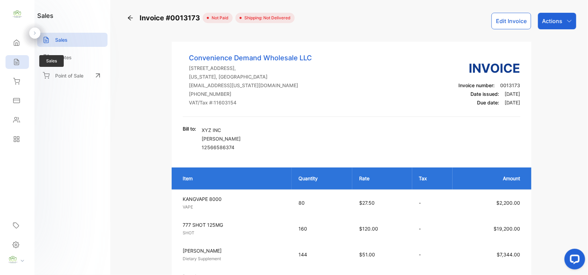
click at [17, 56] on div "Sales" at bounding box center [17, 62] width 23 height 14
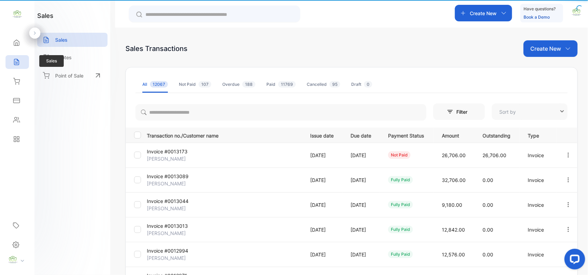
type input "**********"
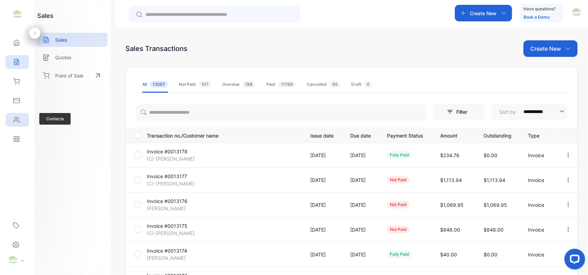
click at [14, 121] on icon at bounding box center [16, 120] width 6 height 5
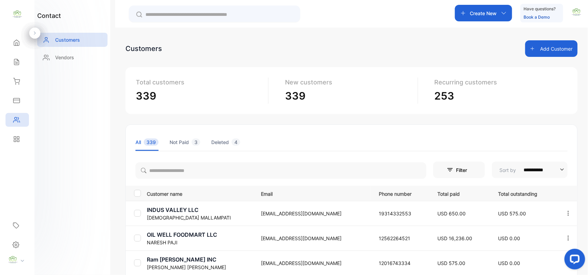
scroll to position [107, 0]
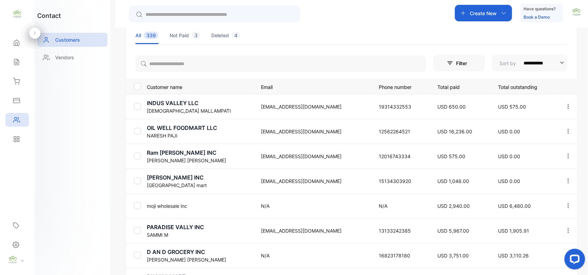
click at [162, 106] on p "INDUS VALLEY LLC" at bounding box center [200, 103] width 106 height 8
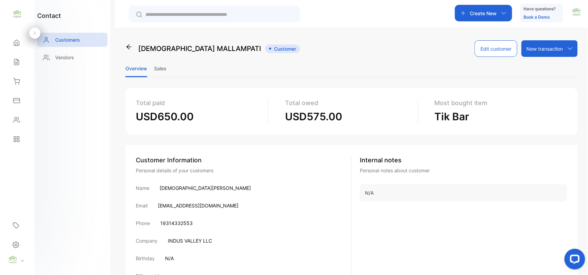
click at [157, 64] on li "Sales" at bounding box center [160, 69] width 12 height 18
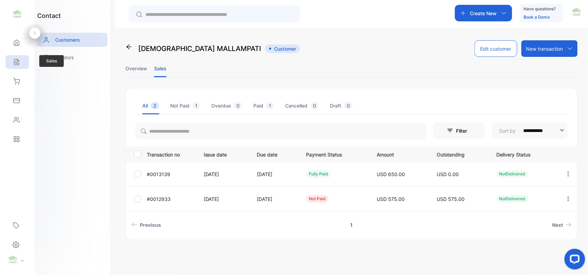
click at [20, 65] on icon at bounding box center [16, 62] width 7 height 7
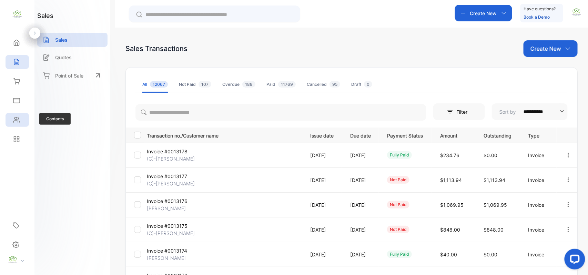
click at [20, 123] on div "Contacts" at bounding box center [17, 120] width 23 height 14
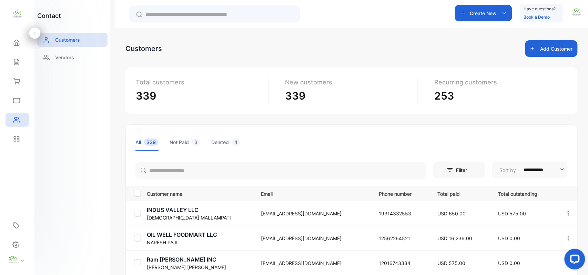
click at [170, 219] on p "VISHNU MALLAMPATI" at bounding box center [200, 217] width 106 height 7
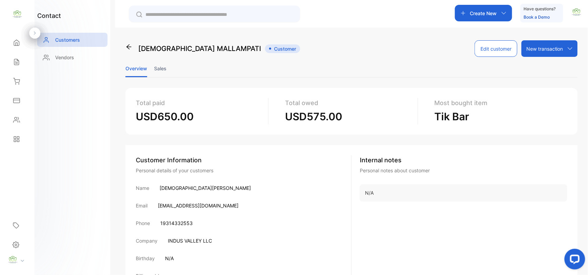
click at [159, 65] on li "Sales" at bounding box center [160, 69] width 12 height 18
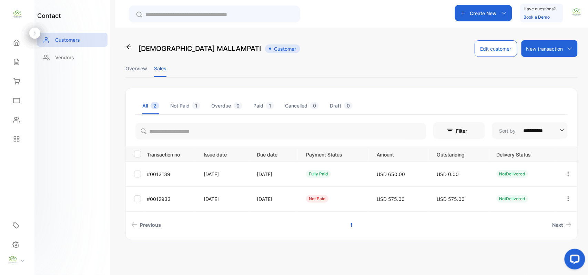
click at [568, 199] on icon "button" at bounding box center [569, 199] width 6 height 6
click at [533, 239] on span "Add payment" at bounding box center [521, 240] width 35 height 8
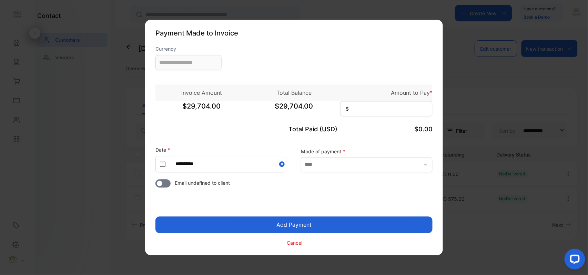
type input "**********"
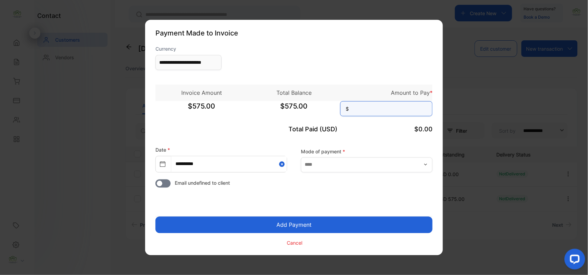
click at [390, 111] on input at bounding box center [386, 108] width 92 height 15
type input "***"
click at [156, 217] on button "Add Payment" at bounding box center [294, 225] width 277 height 17
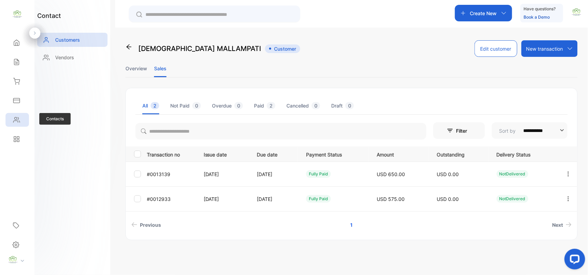
click at [16, 122] on icon at bounding box center [16, 120] width 7 height 7
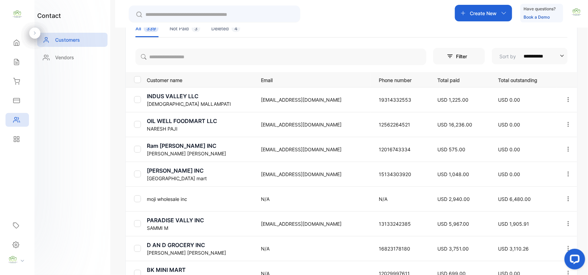
scroll to position [215, 0]
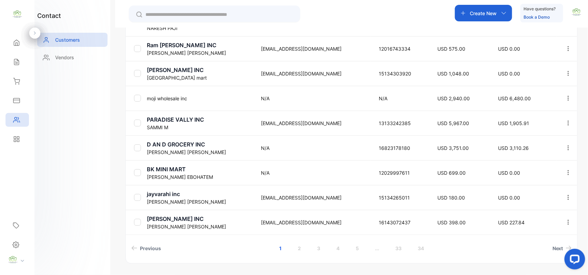
click at [169, 224] on p "Shailesh Patel" at bounding box center [200, 226] width 106 height 7
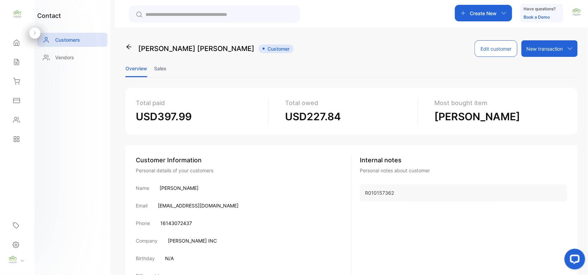
click at [163, 70] on li "Sales" at bounding box center [160, 69] width 12 height 18
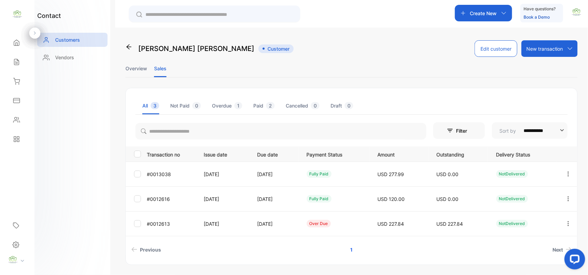
click at [566, 224] on icon "button" at bounding box center [569, 224] width 6 height 6
click at [540, 265] on div "Add payment" at bounding box center [538, 265] width 78 height 14
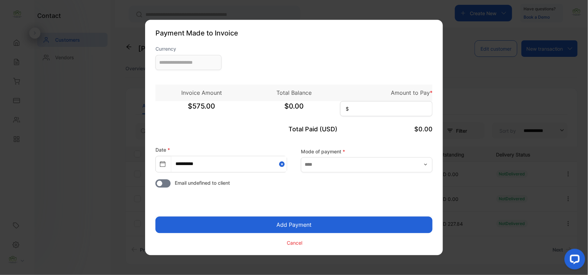
type input "**********"
click at [385, 97] on p "Amount to Pay *" at bounding box center [386, 93] width 92 height 8
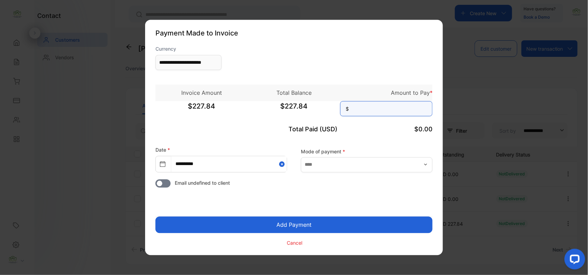
click at [378, 113] on input at bounding box center [386, 108] width 92 height 15
type input "******"
click at [156, 217] on button "Add Payment" at bounding box center [294, 225] width 277 height 17
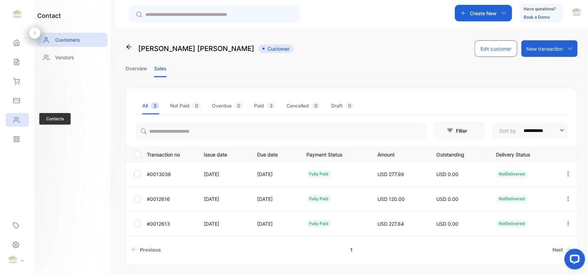
click at [25, 120] on div "Contacts" at bounding box center [17, 120] width 23 height 14
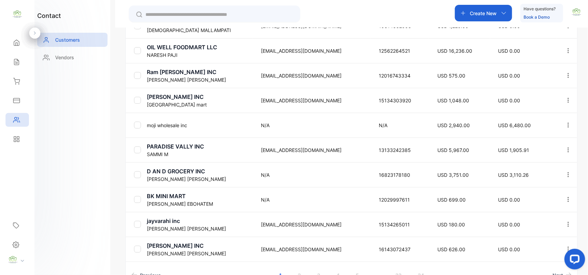
scroll to position [215, 0]
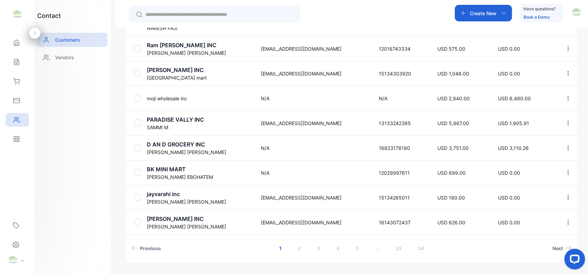
click at [568, 123] on icon "button" at bounding box center [569, 123] width 6 height 6
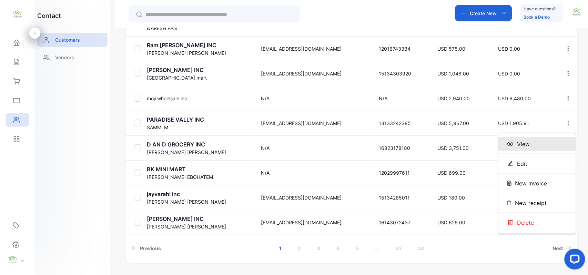
click at [548, 142] on div "View" at bounding box center [538, 144] width 78 height 14
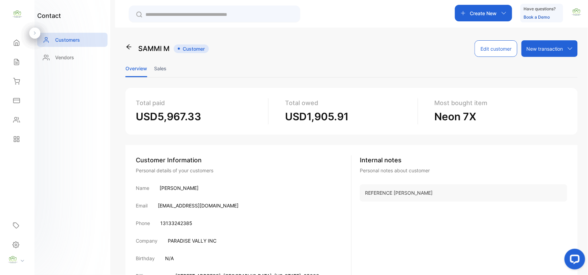
click at [160, 65] on li "Sales" at bounding box center [160, 69] width 12 height 18
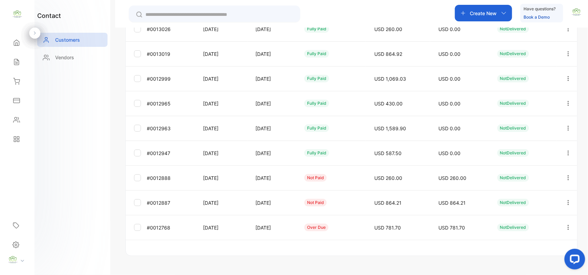
scroll to position [171, 0]
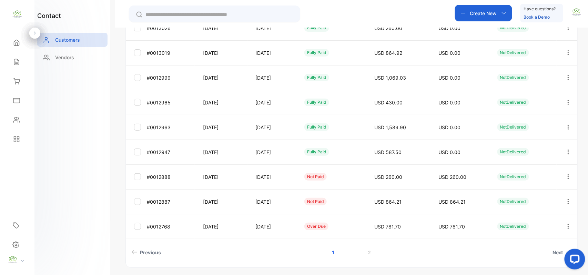
click at [568, 225] on icon "button" at bounding box center [569, 227] width 6 height 6
click at [533, 235] on span "Add payment" at bounding box center [521, 231] width 35 height 8
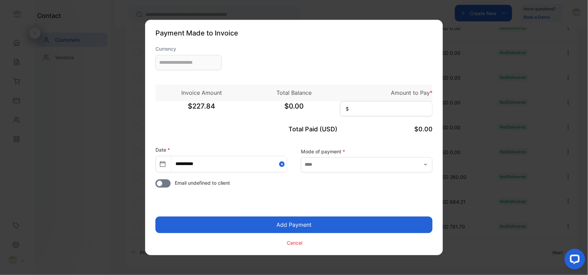
type input "**********"
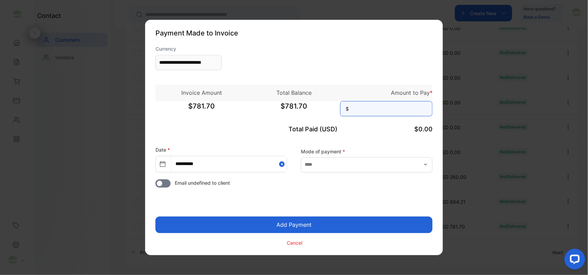
click at [406, 110] on input at bounding box center [386, 108] width 92 height 15
type input "******"
click at [156, 217] on button "Add Payment" at bounding box center [294, 225] width 277 height 17
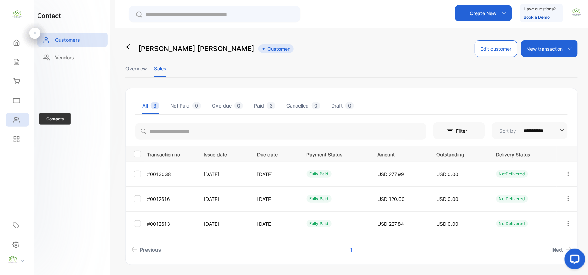
drag, startPoint x: 18, startPoint y: 118, endPoint x: 28, endPoint y: 121, distance: 10.6
click at [24, 120] on div "Contacts" at bounding box center [17, 120] width 23 height 14
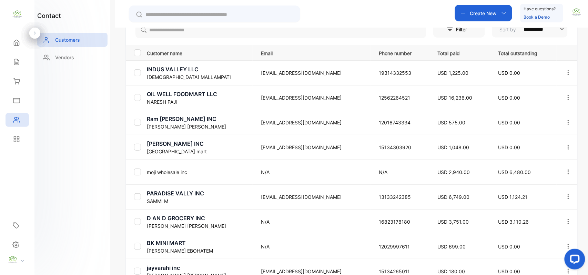
scroll to position [107, 0]
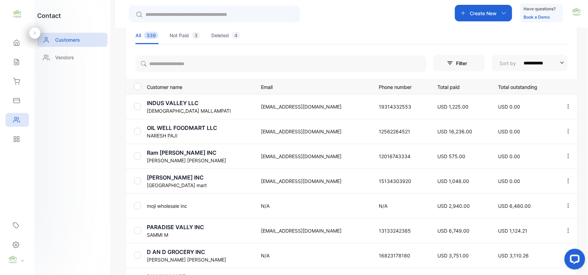
click at [170, 232] on p "SAMMI M" at bounding box center [200, 234] width 106 height 7
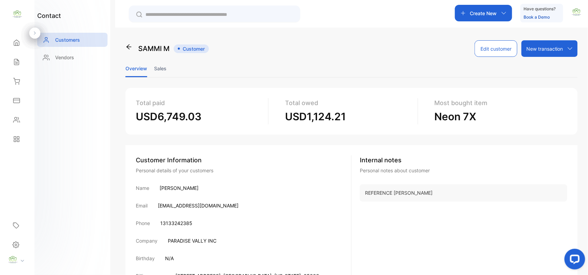
click at [159, 70] on li "Sales" at bounding box center [160, 69] width 12 height 18
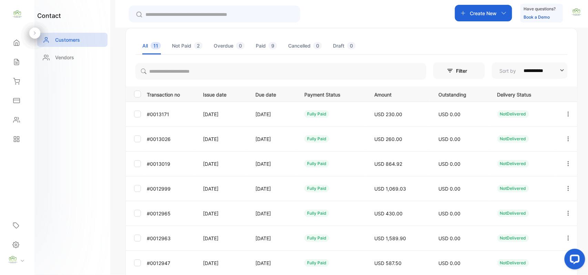
scroll to position [171, 0]
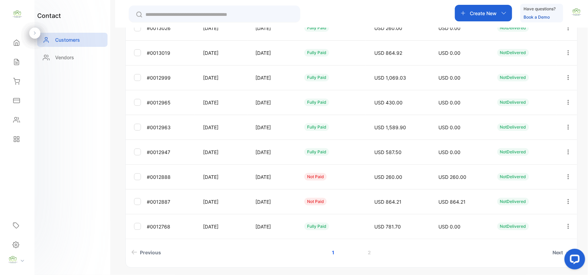
click at [566, 199] on icon "button" at bounding box center [569, 202] width 6 height 6
click at [544, 205] on div "Add payment" at bounding box center [538, 203] width 78 height 14
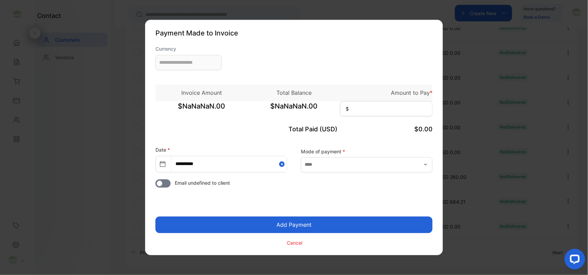
type input "**********"
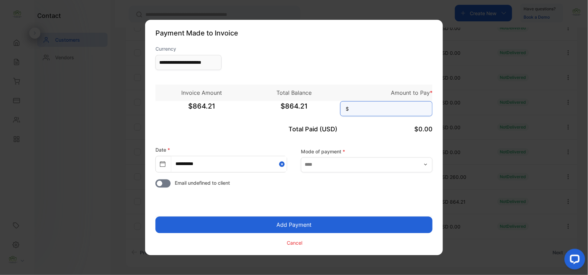
click at [391, 110] on input at bounding box center [386, 108] width 92 height 15
type input "******"
click at [156, 217] on button "Add Payment" at bounding box center [294, 225] width 277 height 17
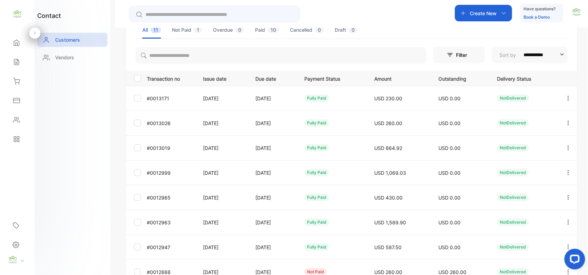
scroll to position [171, 0]
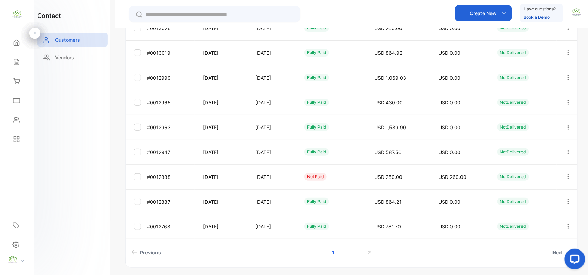
click at [568, 173] on button "button" at bounding box center [569, 177] width 6 height 17
click at [545, 175] on div "Add payment" at bounding box center [538, 179] width 78 height 14
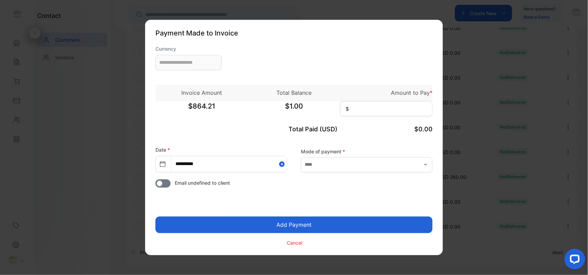
type input "**********"
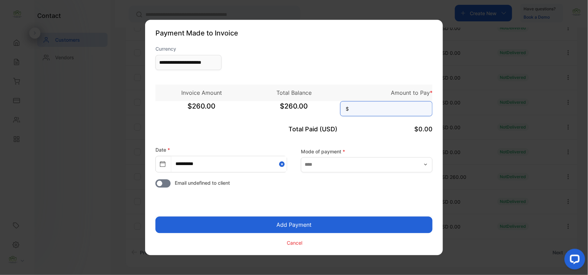
click at [394, 112] on input at bounding box center [386, 108] width 92 height 15
type input "***"
click at [156, 217] on button "Add Payment" at bounding box center [294, 225] width 277 height 17
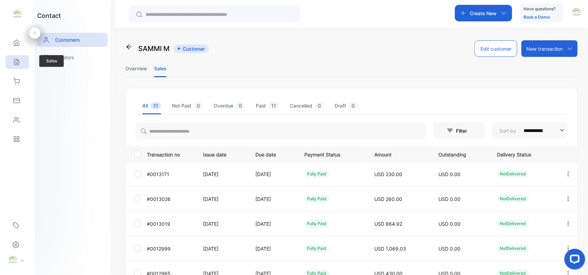
click at [20, 62] on div "Sales" at bounding box center [17, 62] width 23 height 14
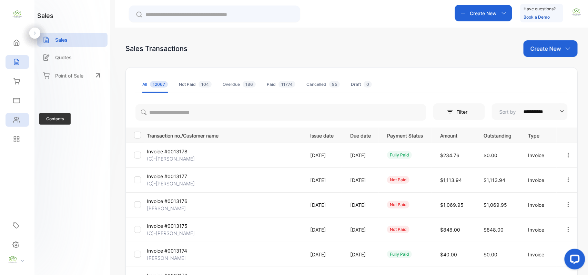
click at [18, 119] on icon at bounding box center [16, 120] width 6 height 5
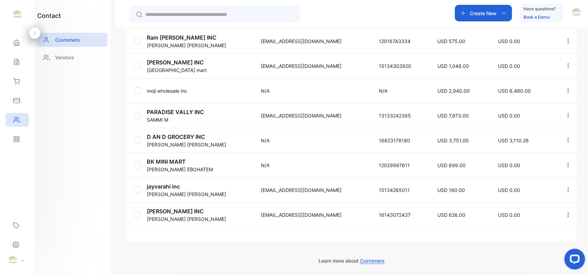
scroll to position [222, 0]
click at [294, 237] on link "2" at bounding box center [300, 240] width 20 height 13
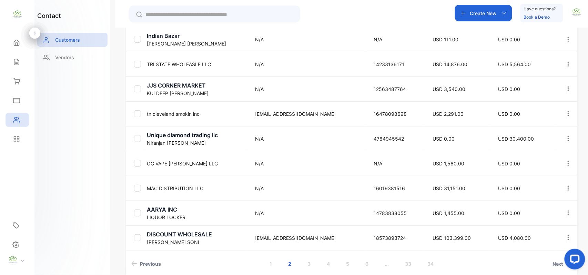
scroll to position [235, 0]
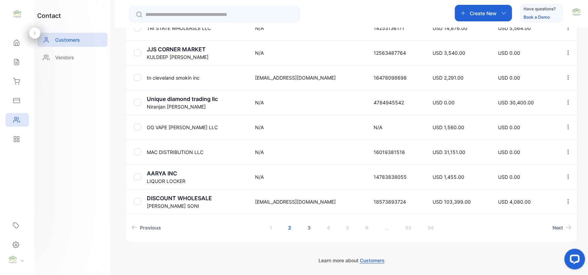
click at [314, 229] on link "3" at bounding box center [309, 227] width 20 height 13
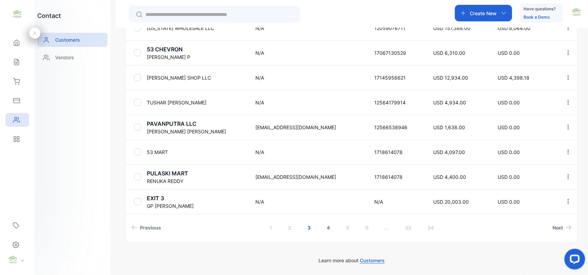
click at [331, 227] on link "4" at bounding box center [329, 227] width 20 height 13
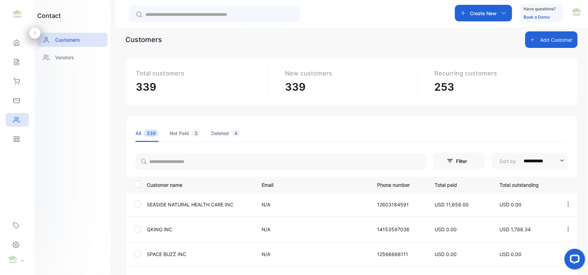
scroll to position [8, 0]
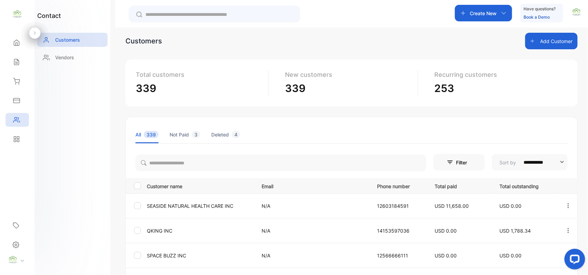
click at [158, 230] on p "QKING INC" at bounding box center [200, 230] width 106 height 7
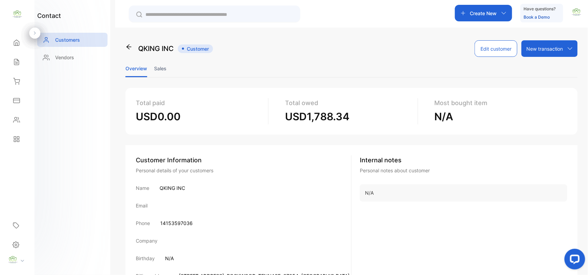
click at [166, 68] on li "Sales" at bounding box center [160, 69] width 12 height 18
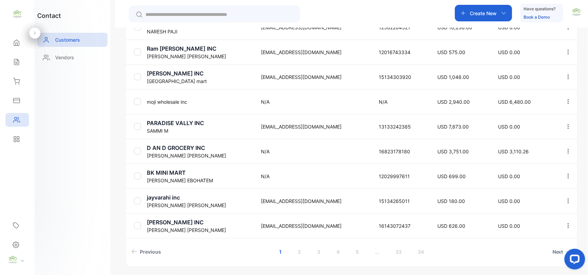
scroll to position [235, 0]
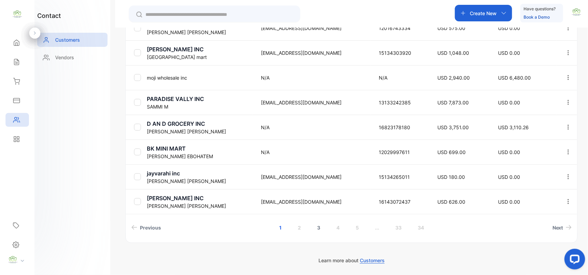
click at [319, 226] on link "3" at bounding box center [319, 227] width 20 height 13
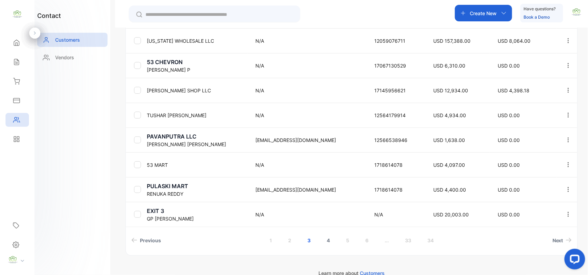
click at [326, 241] on link "4" at bounding box center [329, 240] width 20 height 13
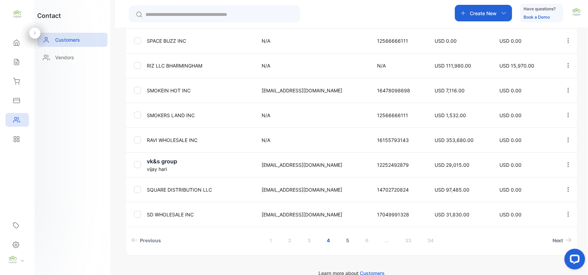
click at [342, 244] on link "5" at bounding box center [348, 240] width 20 height 13
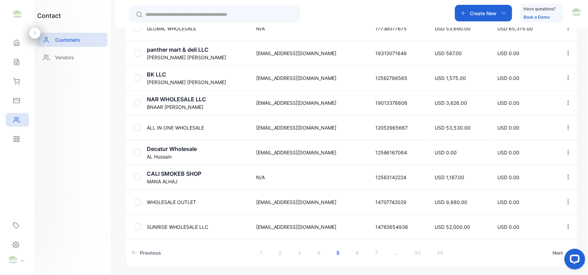
scroll to position [215, 0]
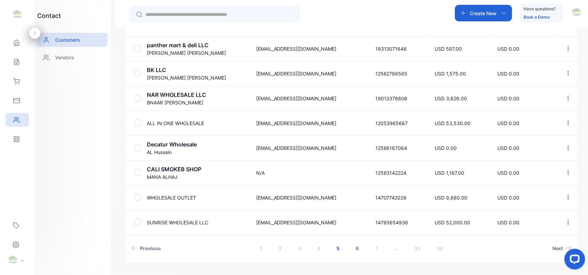
click at [356, 250] on link "6" at bounding box center [358, 248] width 20 height 13
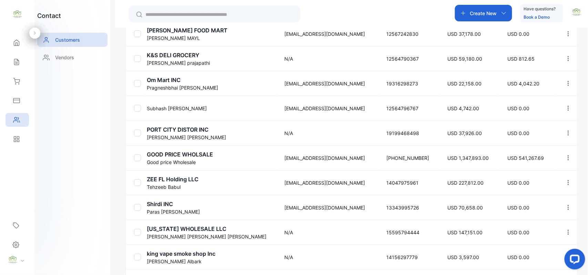
scroll to position [235, 0]
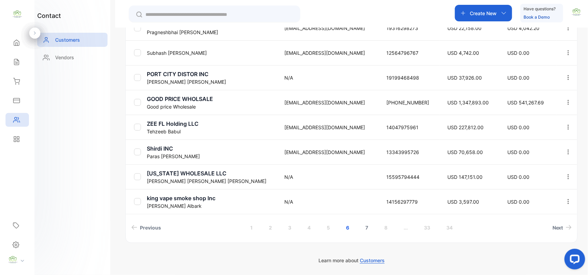
click at [370, 222] on link "7" at bounding box center [367, 227] width 19 height 13
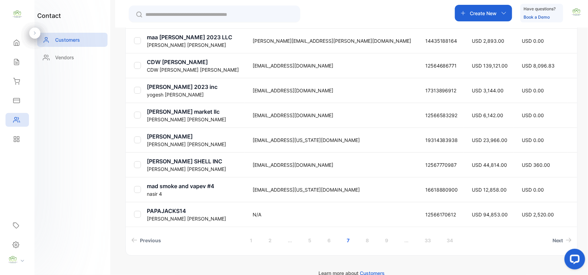
click at [174, 165] on p "BALCH RD SHELL INC" at bounding box center [195, 161] width 97 height 8
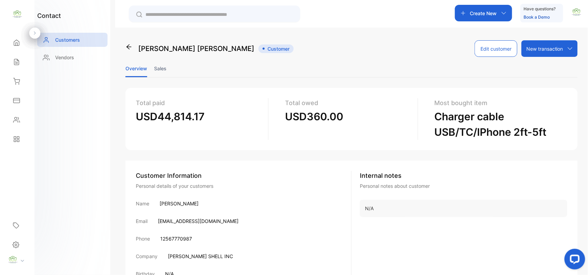
click at [161, 68] on li "Sales" at bounding box center [160, 69] width 12 height 18
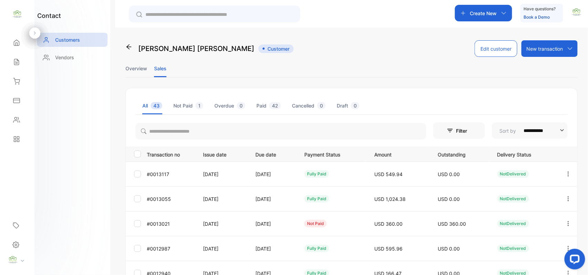
click at [566, 221] on icon "button" at bounding box center [569, 224] width 6 height 6
click at [516, 259] on div "Add payment" at bounding box center [538, 265] width 78 height 14
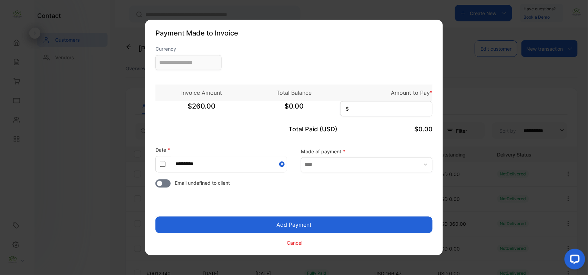
type input "**********"
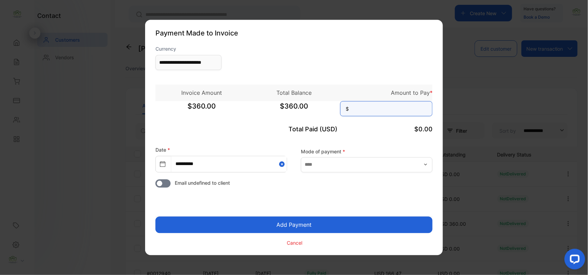
click at [375, 112] on input at bounding box center [386, 108] width 92 height 15
type input "***"
click at [156, 217] on button "Add Payment" at bounding box center [294, 225] width 277 height 17
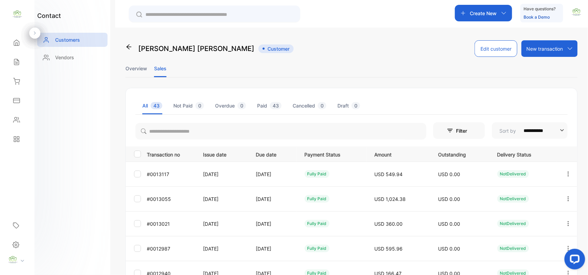
click at [130, 42] on div "[PERSON_NAME] Customer" at bounding box center [210, 48] width 168 height 17
click at [126, 45] on icon at bounding box center [129, 46] width 7 height 7
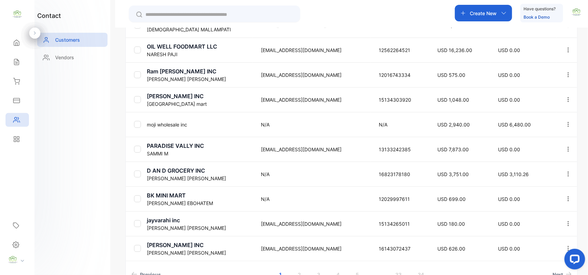
scroll to position [235, 0]
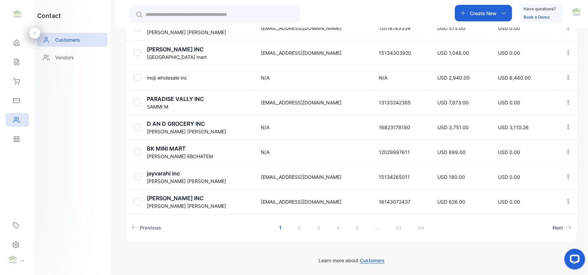
click at [376, 228] on link "..." at bounding box center [377, 227] width 21 height 13
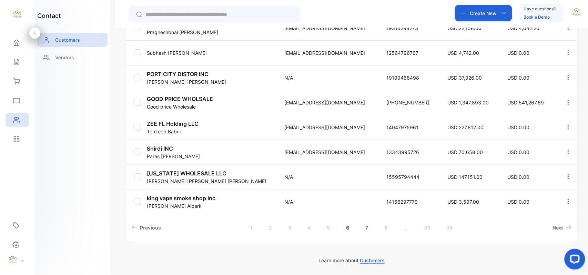
click at [366, 225] on link "7" at bounding box center [367, 227] width 19 height 13
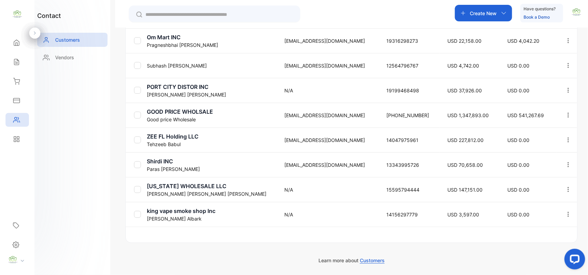
scroll to position [222, 0]
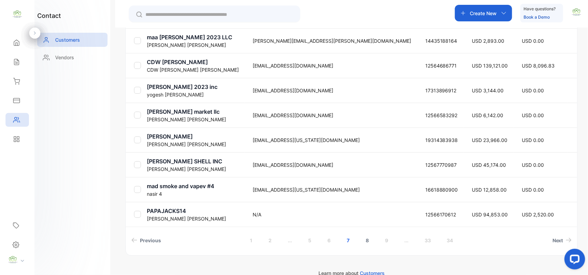
click at [365, 238] on link "8" at bounding box center [368, 240] width 20 height 13
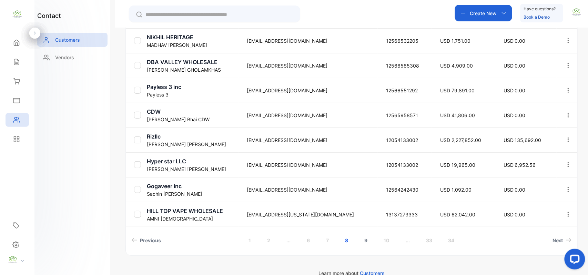
click at [366, 238] on link "9" at bounding box center [366, 240] width 20 height 13
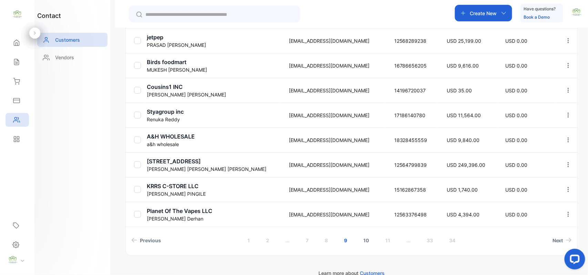
click at [370, 242] on link "10" at bounding box center [367, 240] width 22 height 13
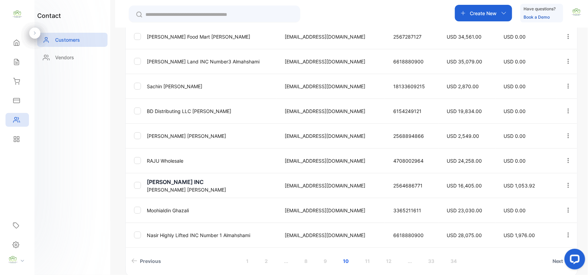
scroll to position [235, 0]
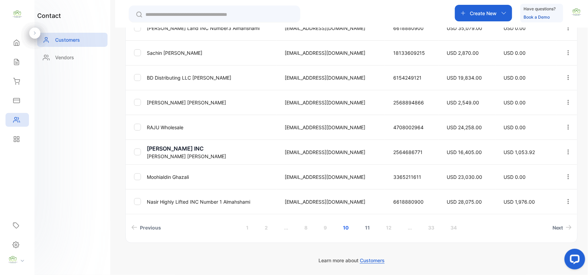
click at [370, 228] on link "11" at bounding box center [367, 227] width 21 height 13
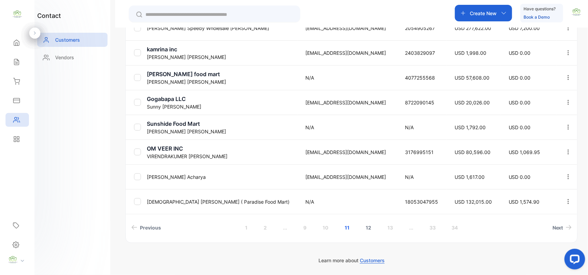
click at [368, 228] on link "12" at bounding box center [369, 227] width 22 height 13
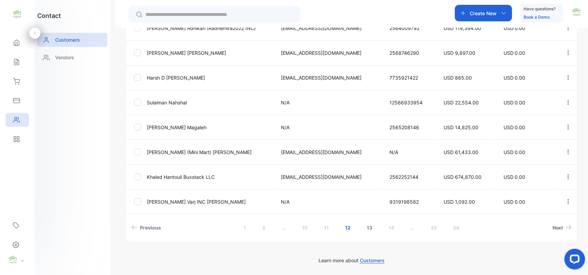
click at [370, 224] on link "13" at bounding box center [370, 227] width 22 height 13
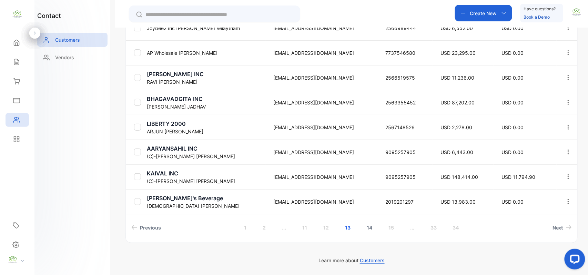
click at [368, 227] on link "14" at bounding box center [370, 227] width 22 height 13
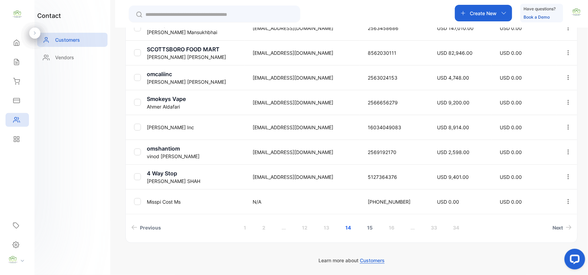
click at [370, 227] on link "15" at bounding box center [370, 227] width 22 height 13
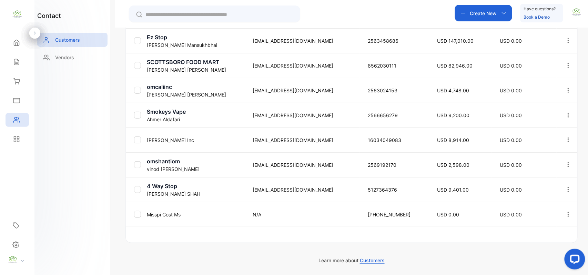
scroll to position [222, 0]
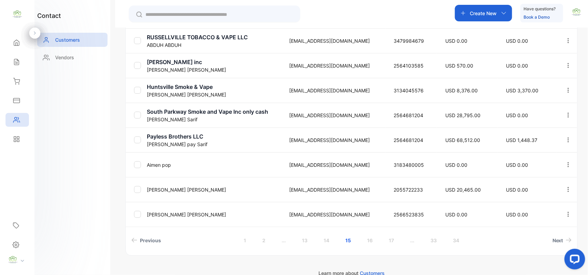
click at [161, 91] on p "OMAR ALDA" at bounding box center [214, 94] width 134 height 7
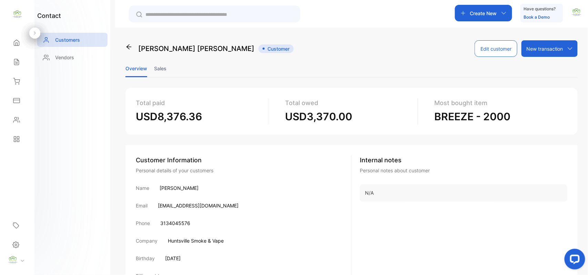
click at [160, 66] on li "Sales" at bounding box center [160, 69] width 12 height 18
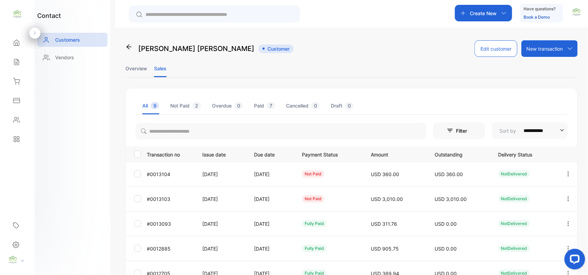
click at [568, 199] on icon "button" at bounding box center [568, 198] width 1 height 5
click at [542, 216] on div "View" at bounding box center [538, 220] width 78 height 14
click at [568, 197] on icon "button" at bounding box center [568, 198] width 1 height 5
click at [530, 219] on div "View" at bounding box center [538, 220] width 78 height 14
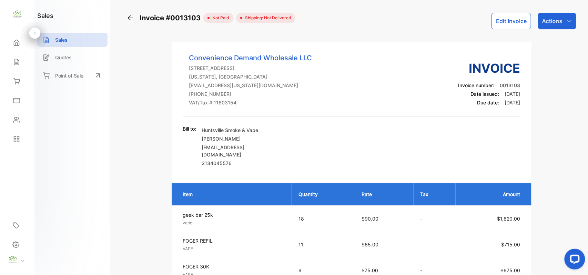
drag, startPoint x: 571, startPoint y: 28, endPoint x: 556, endPoint y: 25, distance: 14.3
click at [570, 28] on div "Actions" at bounding box center [557, 21] width 38 height 17
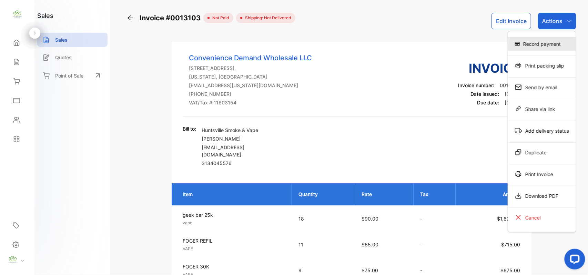
click at [547, 45] on div "Record payment" at bounding box center [542, 44] width 68 height 14
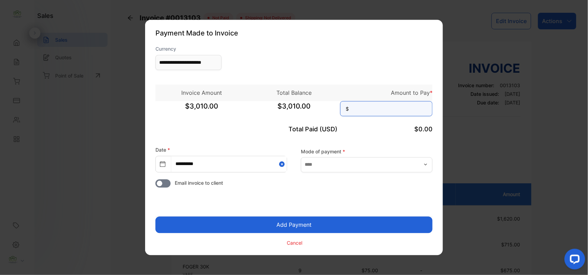
click at [402, 109] on input at bounding box center [386, 108] width 92 height 15
type input "*****"
click at [156, 217] on button "Add Payment" at bounding box center [294, 225] width 277 height 17
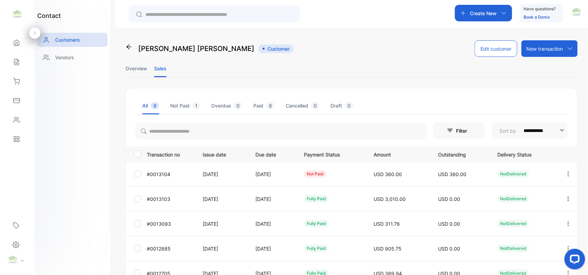
click at [569, 170] on button "button" at bounding box center [569, 174] width 6 height 17
click at [556, 189] on div "View" at bounding box center [538, 195] width 78 height 14
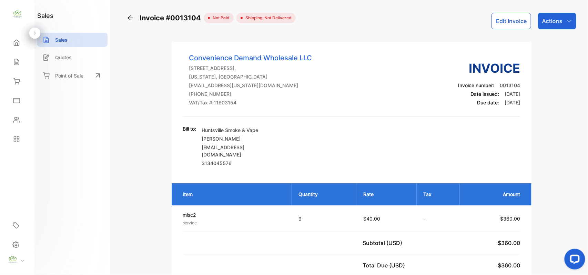
click at [554, 16] on div "Actions" at bounding box center [557, 21] width 38 height 17
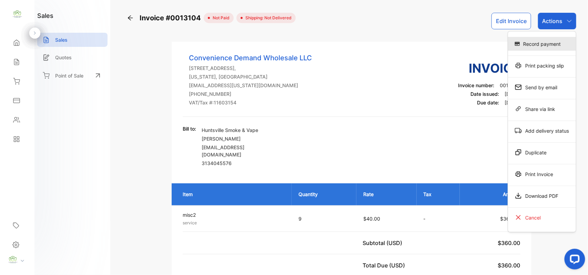
click at [551, 44] on div "Record payment" at bounding box center [542, 44] width 68 height 14
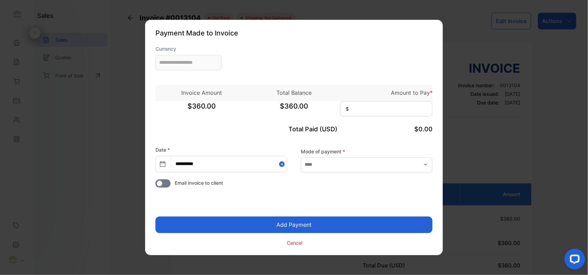
type input "**********"
click at [391, 105] on input at bounding box center [386, 108] width 92 height 15
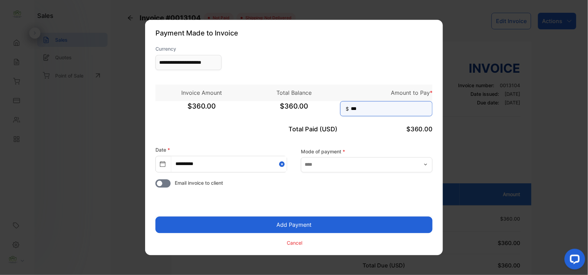
type input "***"
click at [156, 217] on button "Add Payment" at bounding box center [294, 225] width 277 height 17
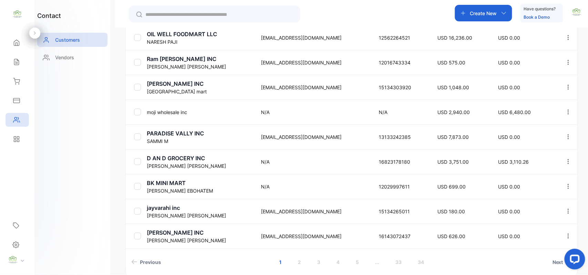
scroll to position [235, 0]
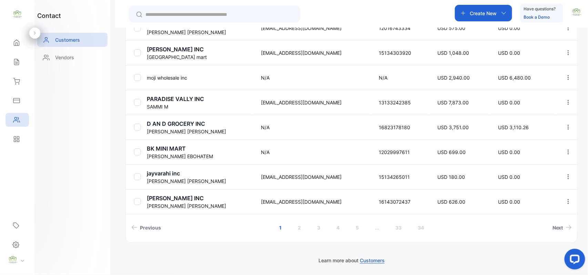
click at [378, 230] on link "..." at bounding box center [377, 227] width 21 height 13
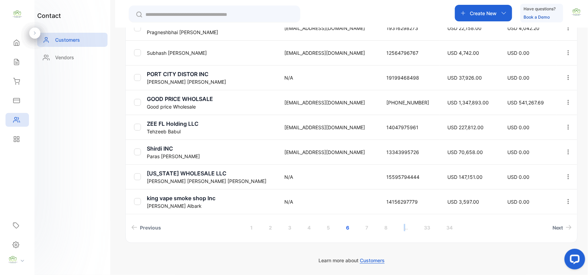
click at [405, 224] on link "..." at bounding box center [406, 227] width 21 height 13
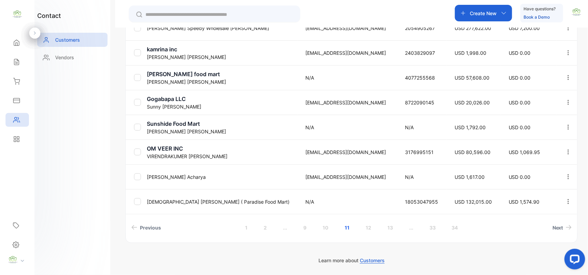
click at [407, 224] on link "..." at bounding box center [411, 227] width 21 height 13
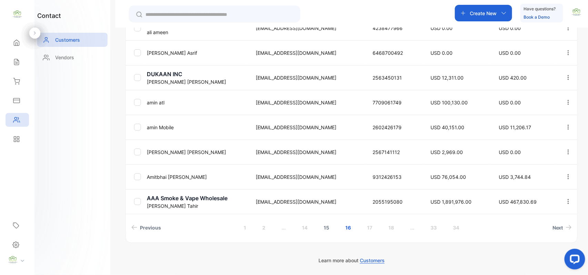
click at [324, 225] on link "15" at bounding box center [327, 227] width 22 height 13
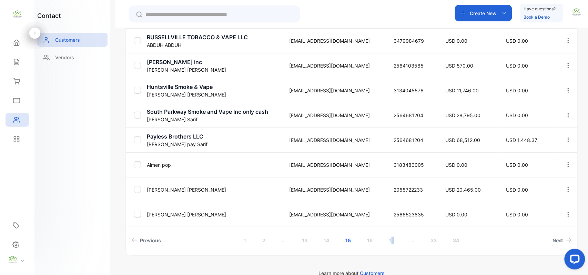
click at [392, 237] on link "17" at bounding box center [392, 240] width 22 height 13
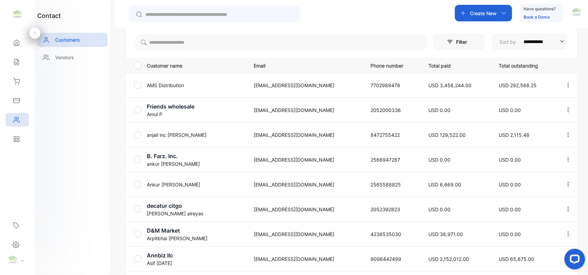
scroll to position [235, 0]
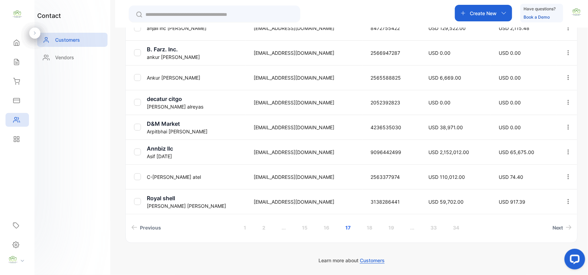
click at [368, 226] on link "18" at bounding box center [370, 227] width 22 height 13
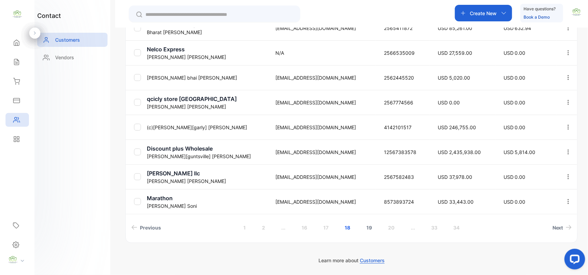
click at [367, 225] on link "19" at bounding box center [369, 227] width 22 height 13
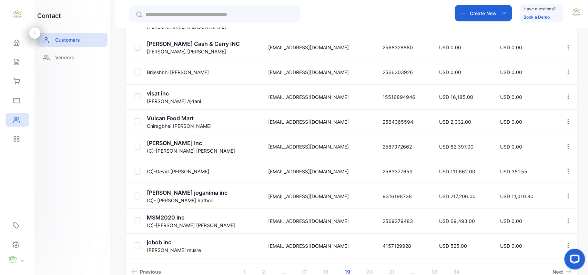
scroll to position [222, 0]
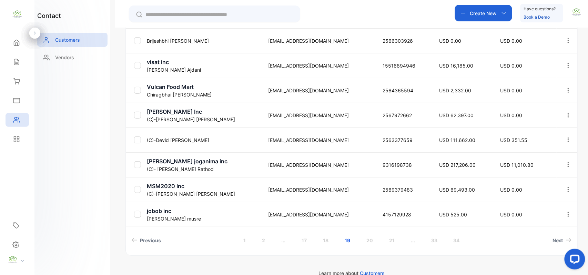
click at [566, 138] on icon "button" at bounding box center [569, 140] width 6 height 6
click at [521, 137] on span "USD 351.55" at bounding box center [514, 140] width 27 height 6
click at [157, 137] on p "(C)-[PERSON_NAME]" at bounding box center [203, 140] width 113 height 7
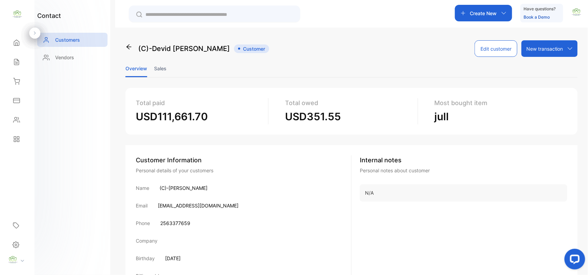
click at [160, 65] on li "Sales" at bounding box center [160, 69] width 12 height 18
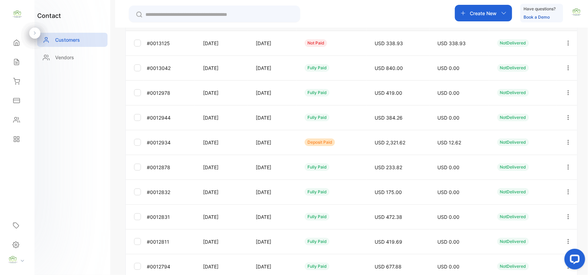
scroll to position [184, 0]
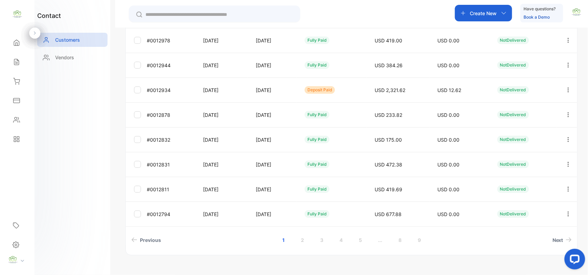
click at [567, 87] on icon "button" at bounding box center [569, 90] width 6 height 6
click at [525, 112] on div "View" at bounding box center [538, 111] width 78 height 14
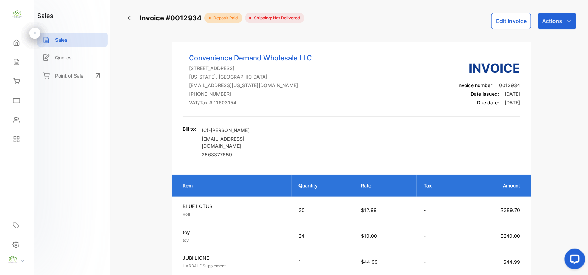
click at [546, 19] on p "Actions" at bounding box center [553, 21] width 20 height 8
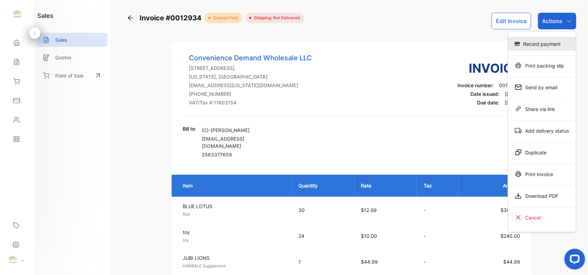
click at [544, 42] on div "Record payment" at bounding box center [542, 44] width 68 height 14
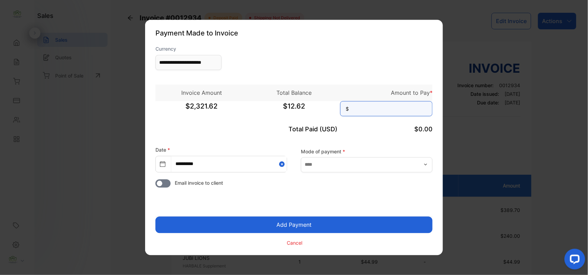
click at [387, 113] on input at bounding box center [386, 108] width 92 height 15
type input "*****"
click at [156, 217] on button "Add Payment" at bounding box center [294, 225] width 277 height 17
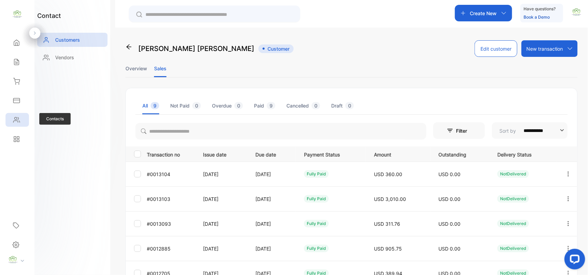
click at [18, 120] on icon at bounding box center [16, 120] width 7 height 7
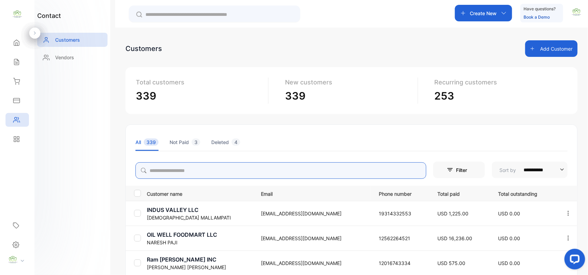
click at [204, 165] on input "search" at bounding box center [281, 170] width 291 height 17
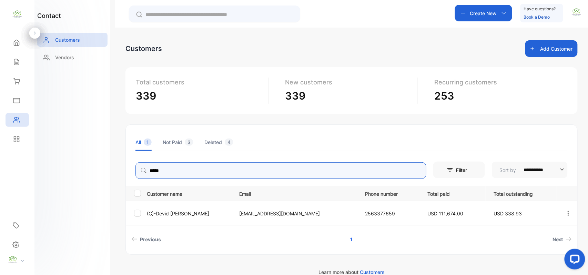
type input "*****"
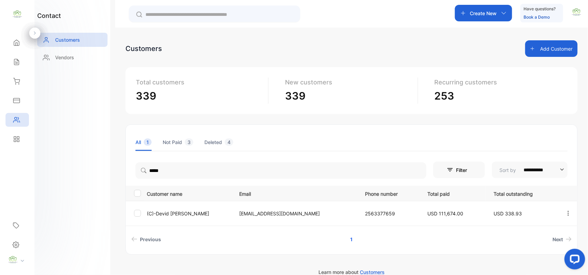
click at [74, 181] on div "contact Customers Vendors" at bounding box center [72, 137] width 76 height 275
click at [168, 210] on p "(C)-[PERSON_NAME]" at bounding box center [189, 213] width 84 height 7
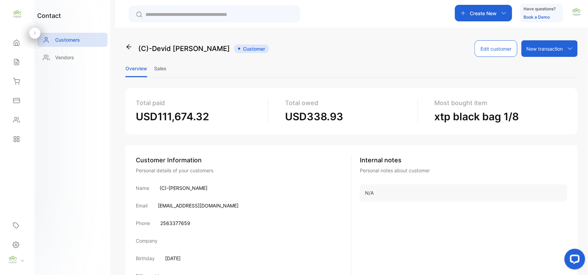
click at [159, 64] on li "Sales" at bounding box center [160, 69] width 12 height 18
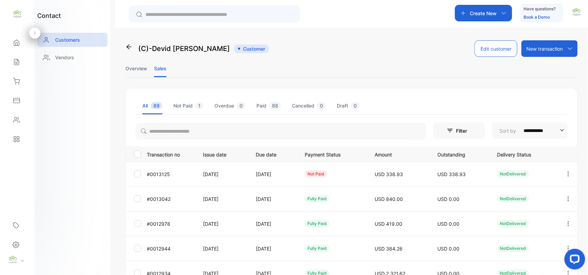
click at [566, 170] on button "button" at bounding box center [569, 174] width 6 height 17
click at [550, 195] on div "View" at bounding box center [538, 195] width 78 height 14
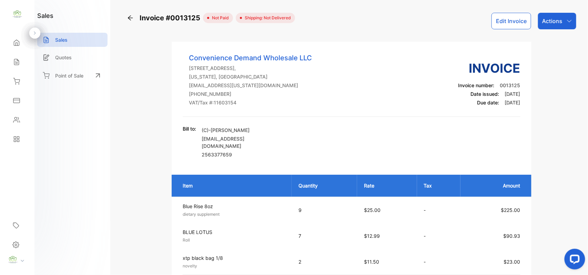
click at [572, 16] on div "Actions" at bounding box center [557, 21] width 38 height 17
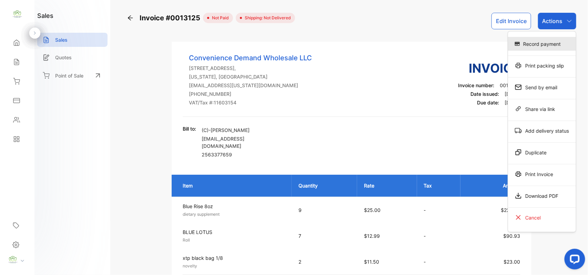
click at [545, 43] on div "Record payment" at bounding box center [542, 44] width 68 height 14
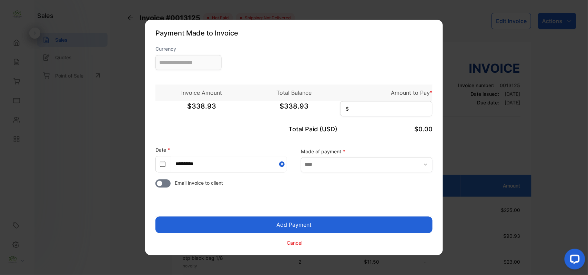
type input "**********"
click at [388, 113] on input at bounding box center [386, 108] width 92 height 15
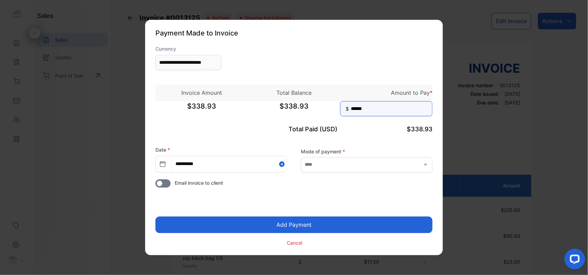
type input "******"
click at [156, 217] on button "Add Payment" at bounding box center [294, 225] width 277 height 17
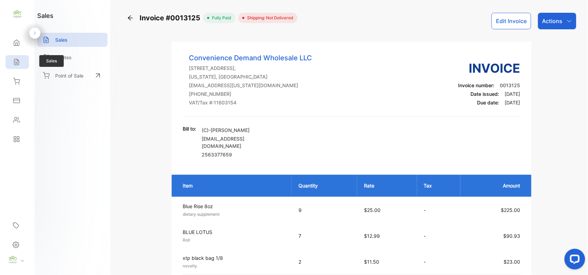
drag, startPoint x: 19, startPoint y: 62, endPoint x: 19, endPoint y: 58, distance: 4.1
click at [19, 61] on icon at bounding box center [16, 62] width 7 height 7
